Goal: Transaction & Acquisition: Purchase product/service

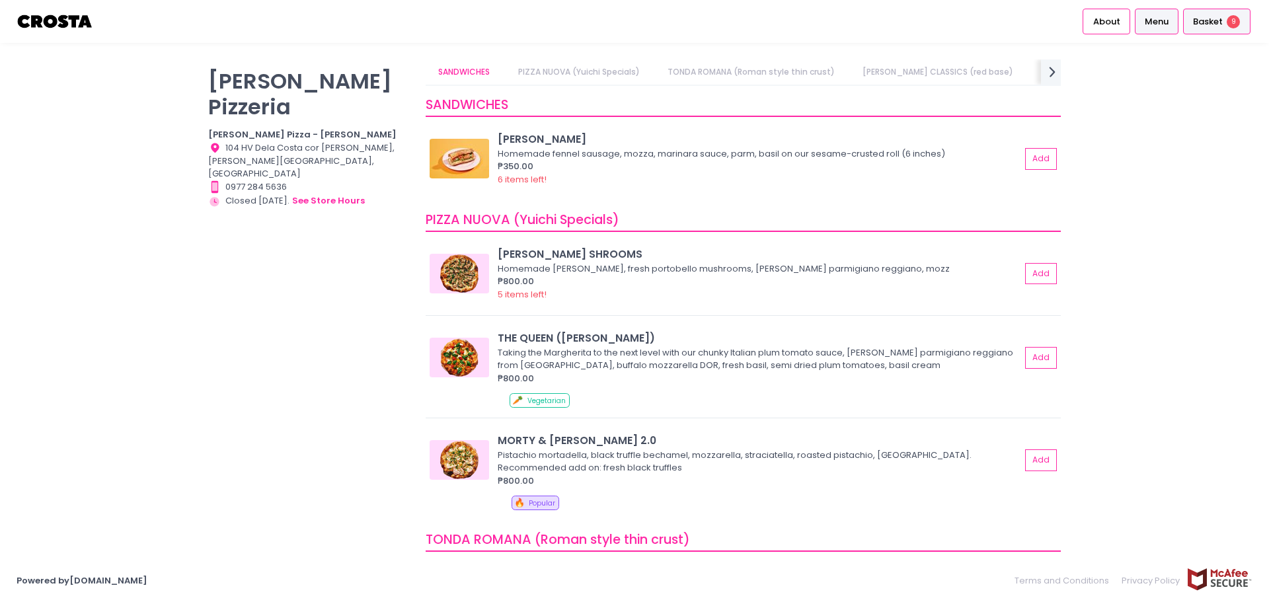
click at [1202, 15] on span "Basket" at bounding box center [1208, 21] width 30 height 13
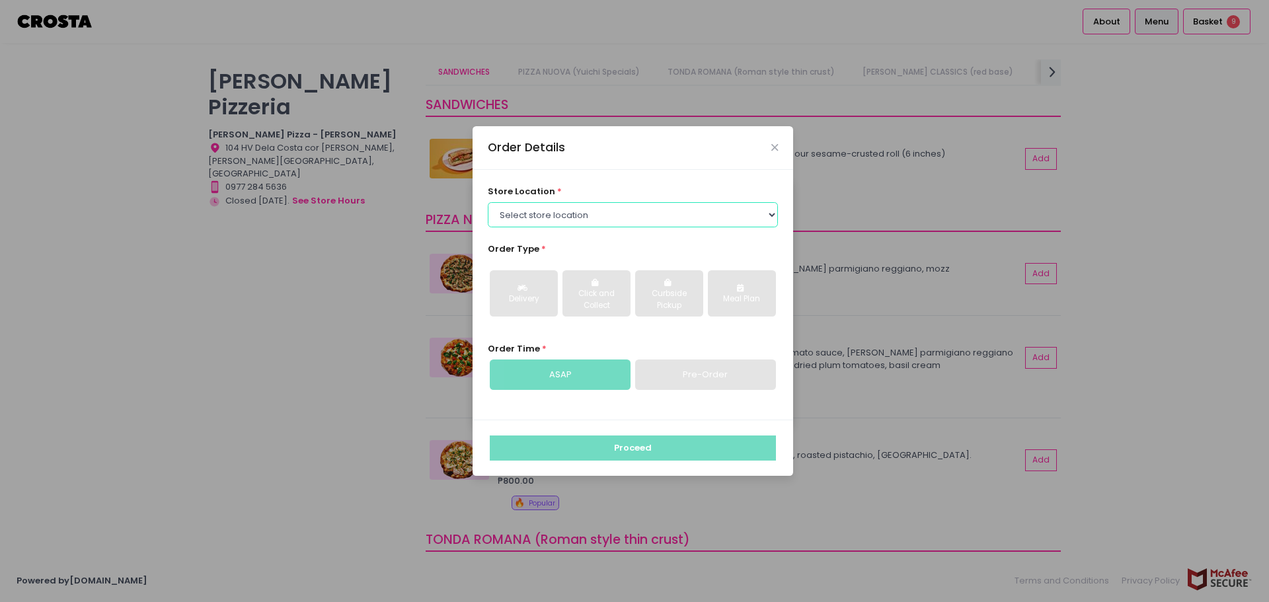
click at [633, 214] on select "Select store location [PERSON_NAME] Pizza - [PERSON_NAME] Pizza - [GEOGRAPHIC_D…" at bounding box center [633, 214] width 291 height 25
select select "5fabb2e53664a8677beaeb89"
click at [488, 202] on select "Select store location [PERSON_NAME] Pizza - [PERSON_NAME] Pizza - [GEOGRAPHIC_D…" at bounding box center [633, 214] width 291 height 25
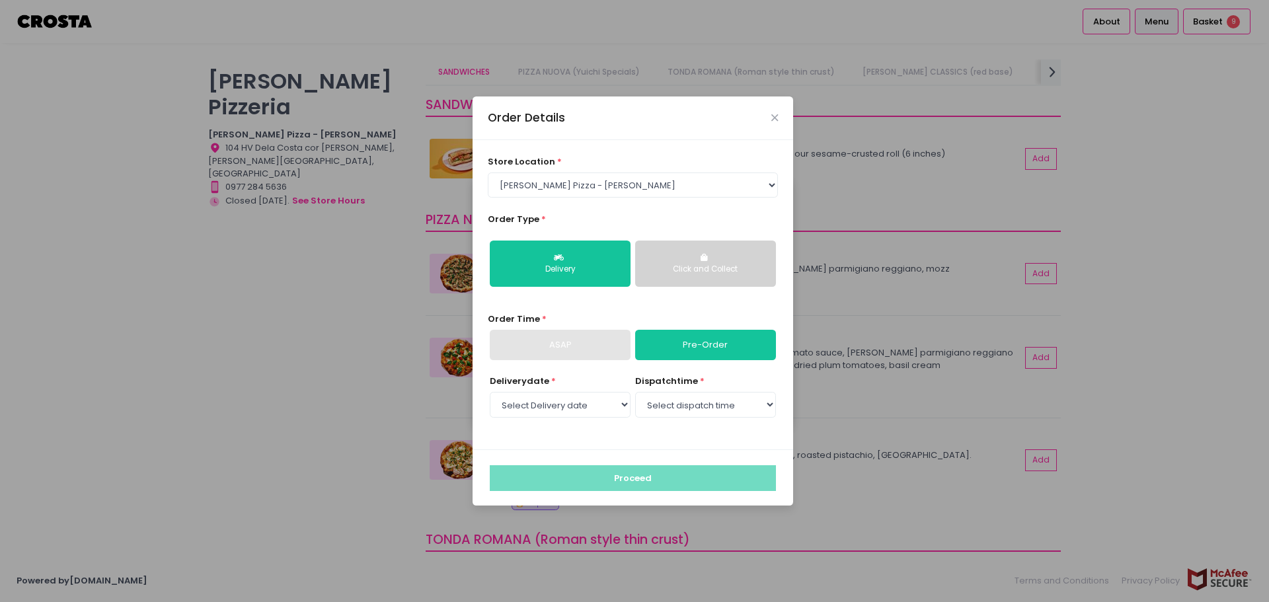
click at [660, 264] on div "Click and Collect" at bounding box center [706, 270] width 122 height 12
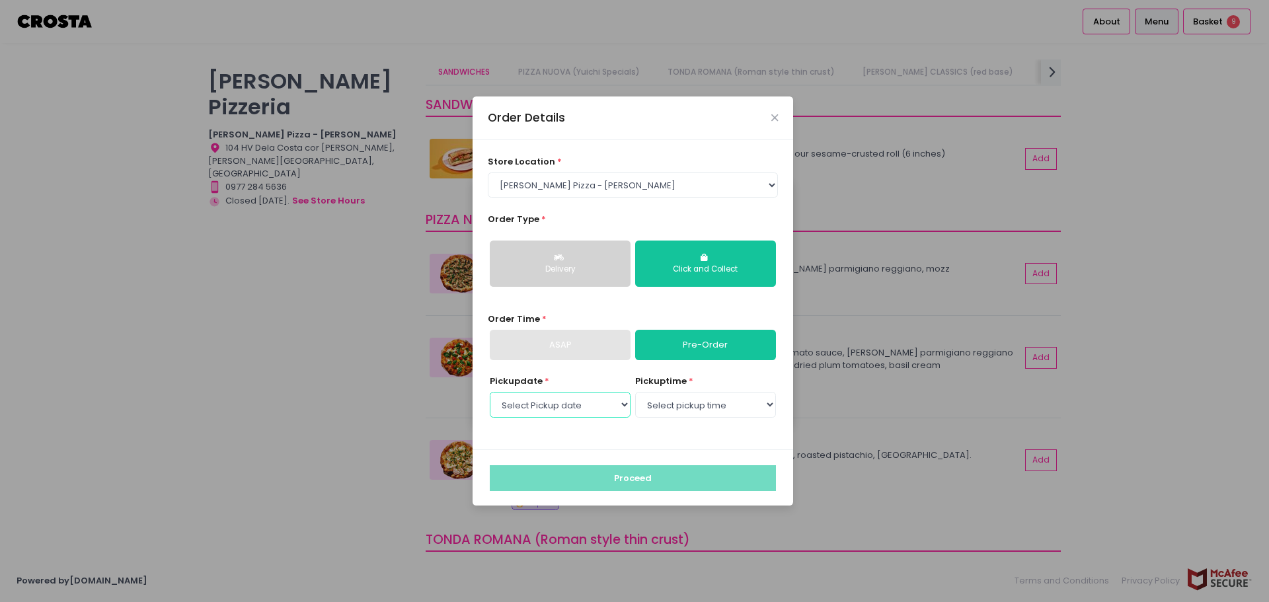
click at [570, 401] on select "Select Pickup date [DATE] [DATE]" at bounding box center [560, 404] width 141 height 25
click at [175, 414] on div "Order Details store location * Select store location [PERSON_NAME] Pizza - [PER…" at bounding box center [634, 301] width 1269 height 602
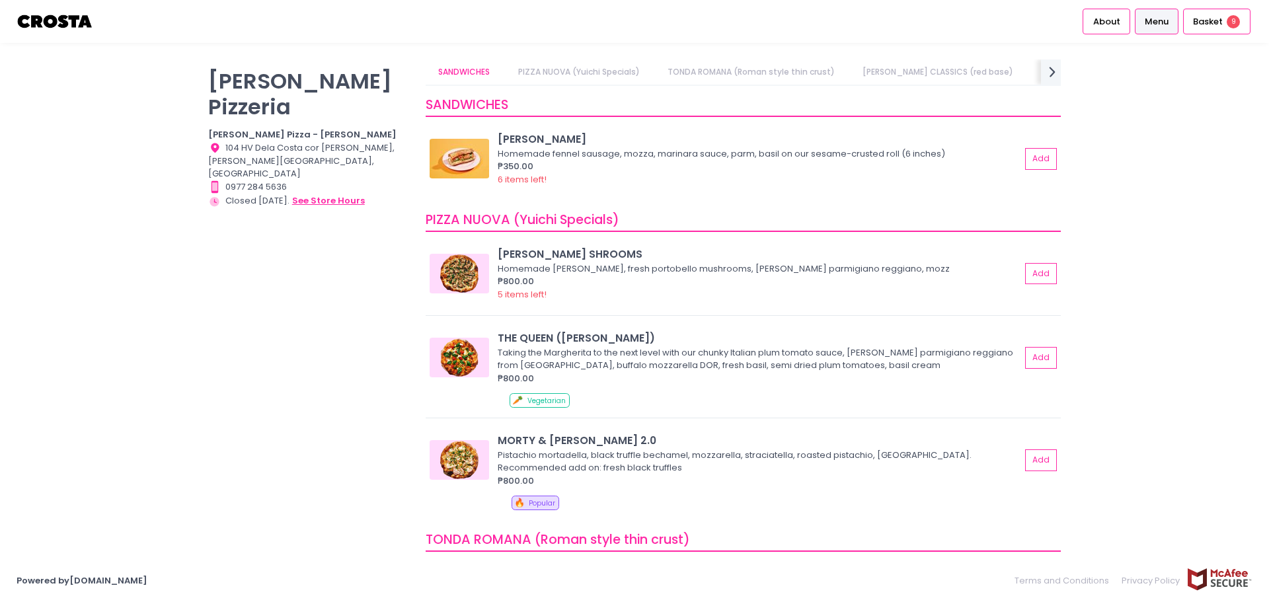
click at [336, 194] on button "see store hours" at bounding box center [329, 201] width 74 height 15
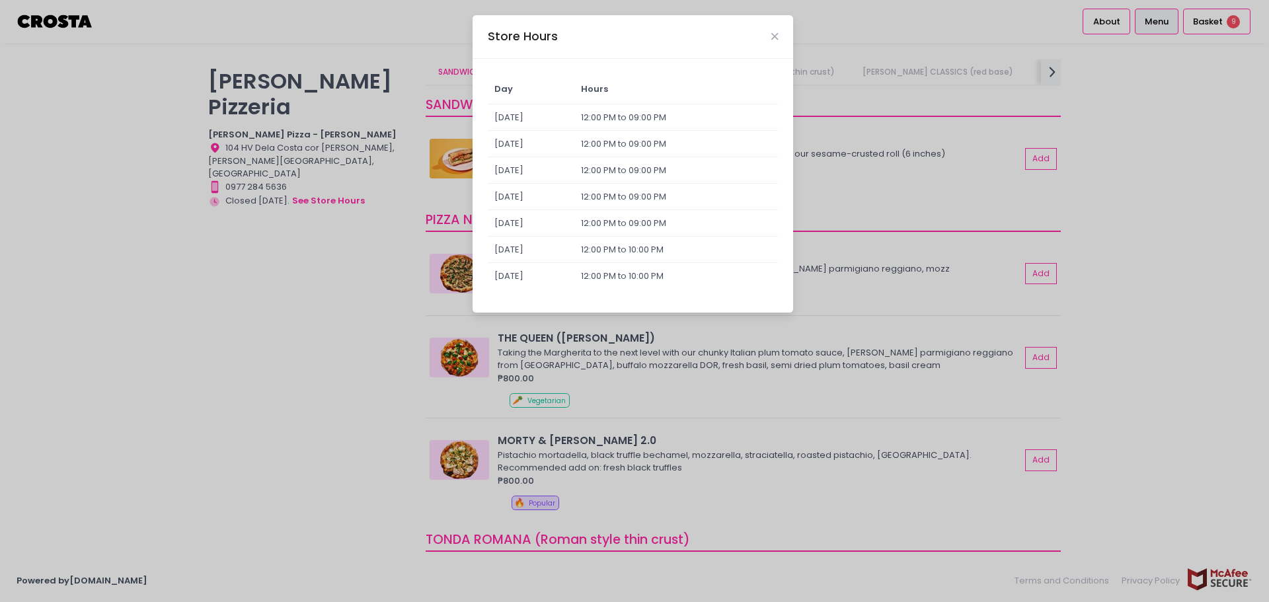
click at [295, 262] on div "Store Hours Day Hours [DATE] 12:00 PM to 09:00 PM [DATE] 12:00 PM to 09:00 PM […" at bounding box center [634, 301] width 1269 height 602
